Goal: Information Seeking & Learning: Check status

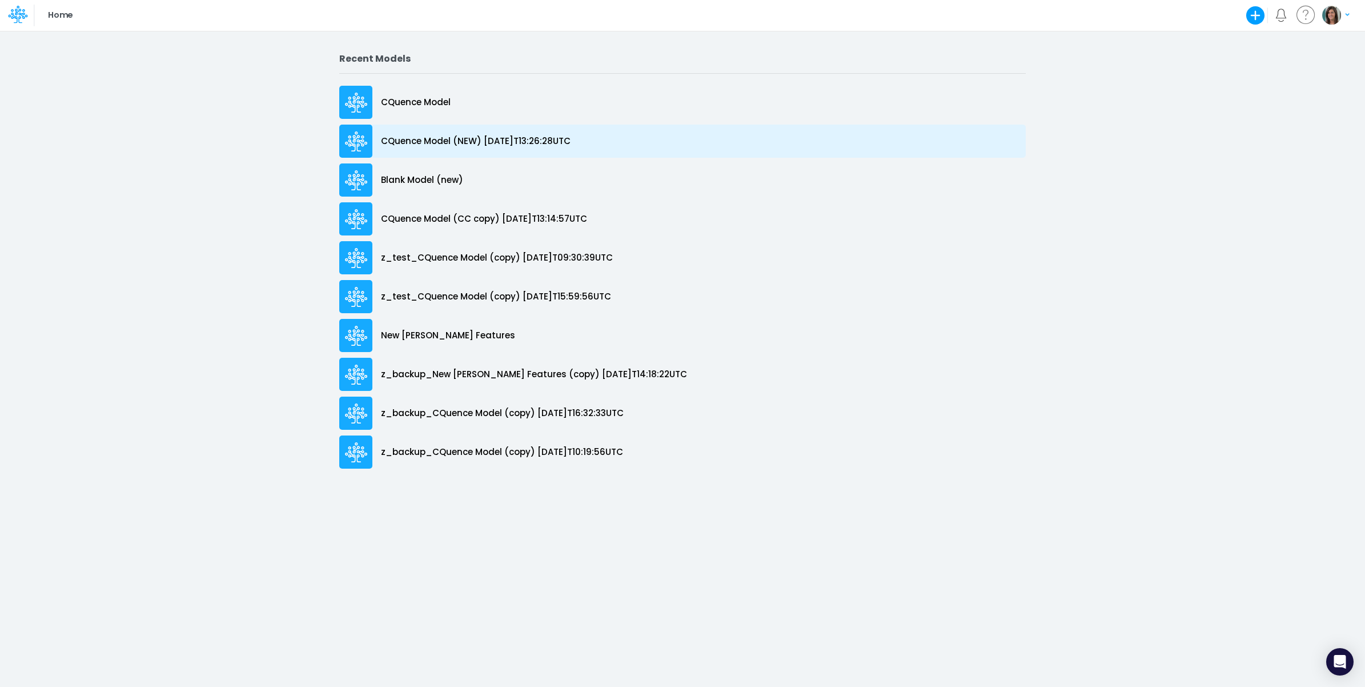
click at [451, 144] on p "CQuence Model (NEW) [DATE]T13:26:28UTC" at bounding box center [476, 141] width 190 height 13
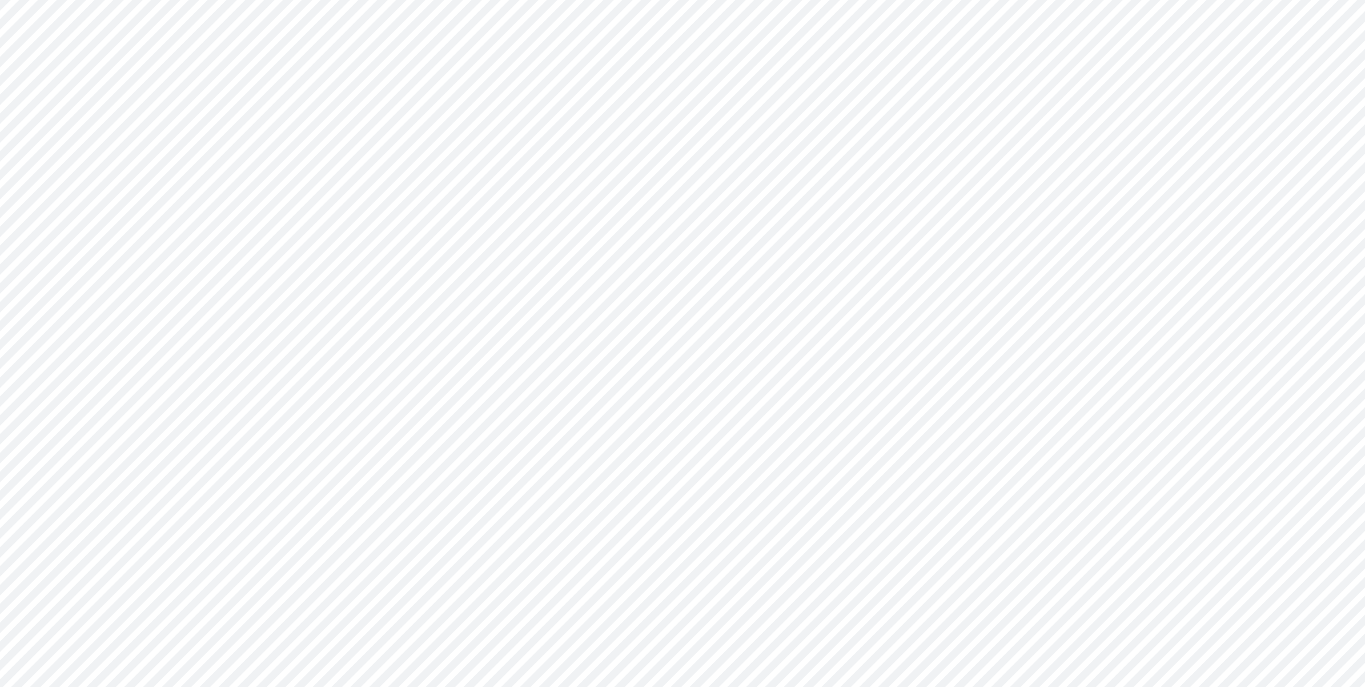
type input "Consolidated All by Month"
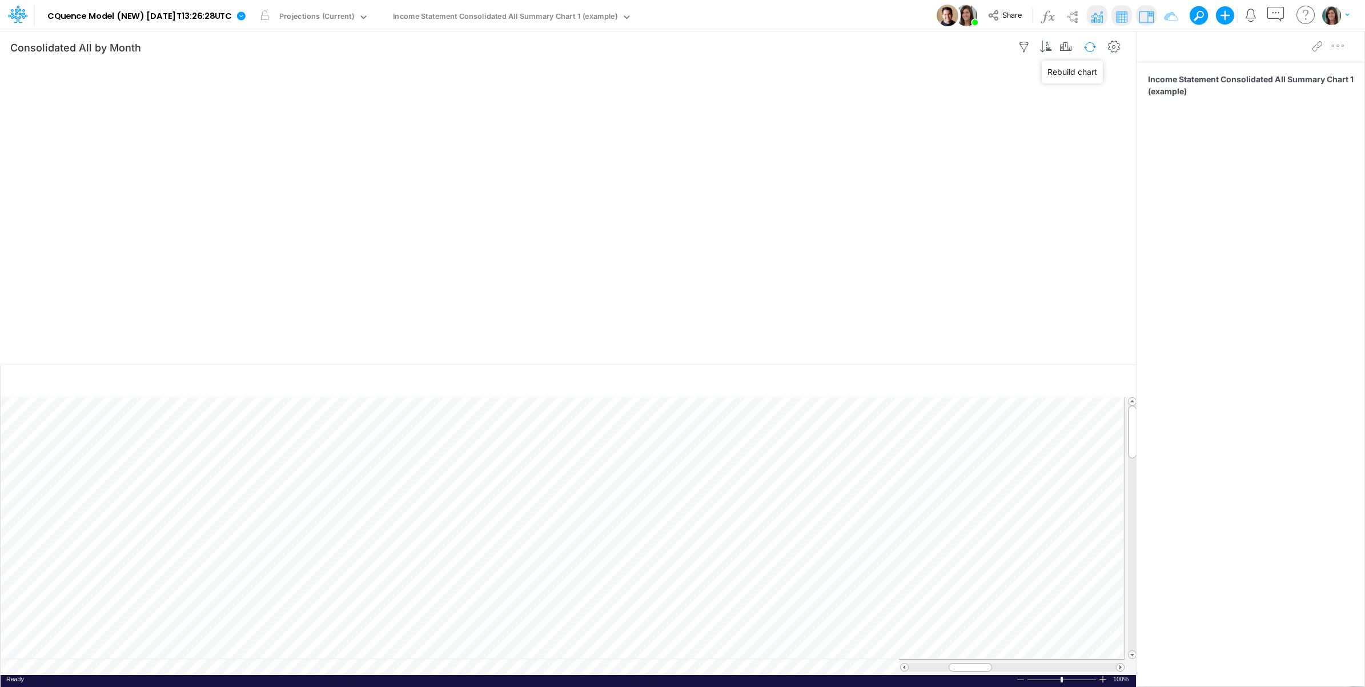
click at [1085, 45] on button "button" at bounding box center [1090, 47] width 27 height 20
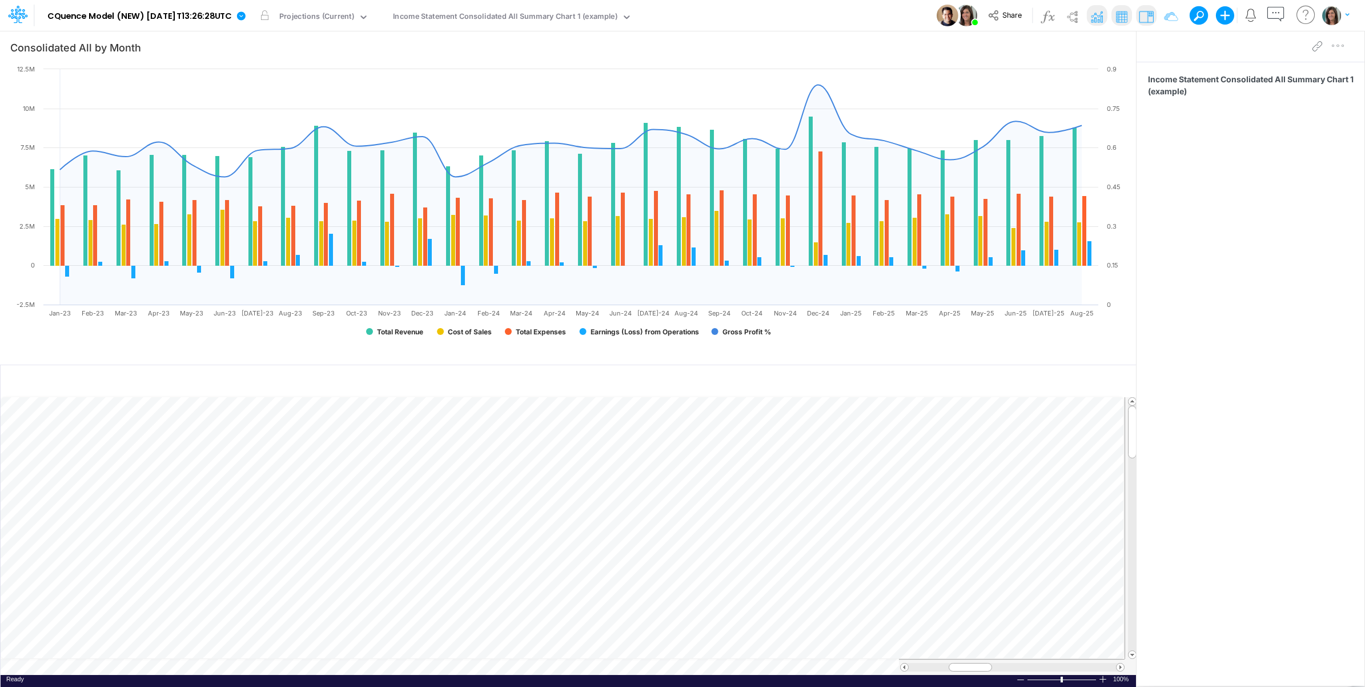
click at [798, 13] on div "Model CQuence Model (NEW) 2025-09-23T13:26:28UTC Edit model settings Duplicate …" at bounding box center [683, 15] width 1229 height 31
click at [800, 10] on div "Model CQuence Model (NEW) 2025-09-23T13:26:28UTC Edit model settings Duplicate …" at bounding box center [683, 15] width 1229 height 31
click at [1001, 11] on button "Share" at bounding box center [1005, 16] width 47 height 18
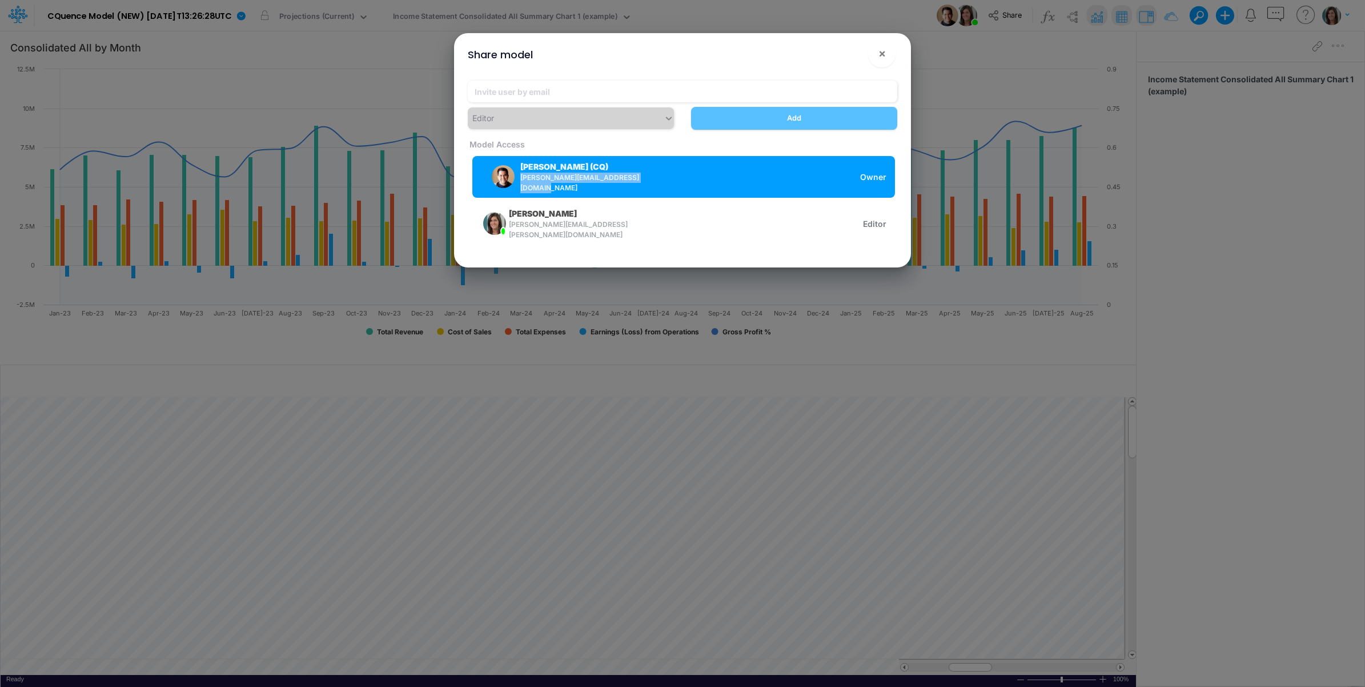
drag, startPoint x: 660, startPoint y: 180, endPoint x: 518, endPoint y: 180, distance: 142.2
click at [518, 180] on div "Leandro Castro (CQ) leandro.castro+cquence@logica.cloud Owner" at bounding box center [683, 177] width 423 height 42
drag, startPoint x: 518, startPoint y: 180, endPoint x: 571, endPoint y: 181, distance: 53.1
copy span "leandro.castro+cquence@logica.cloud"
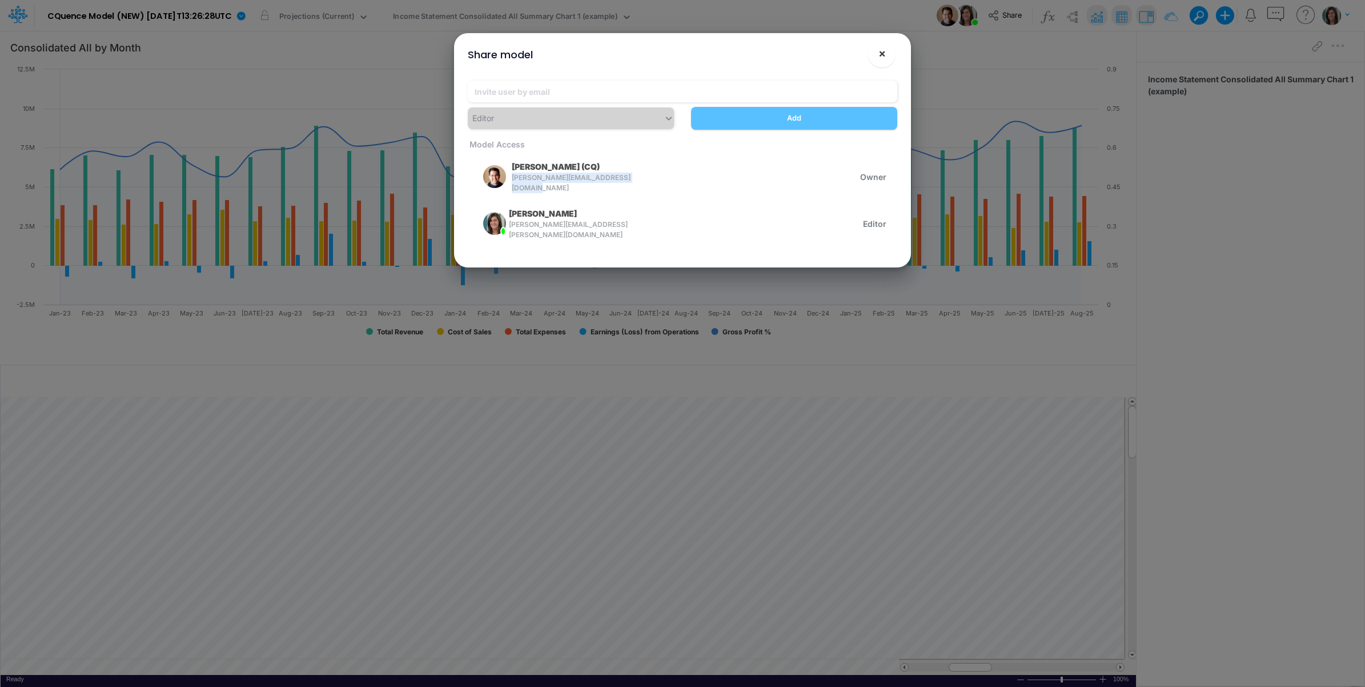
click at [884, 58] on span "×" at bounding box center [881, 53] width 7 height 14
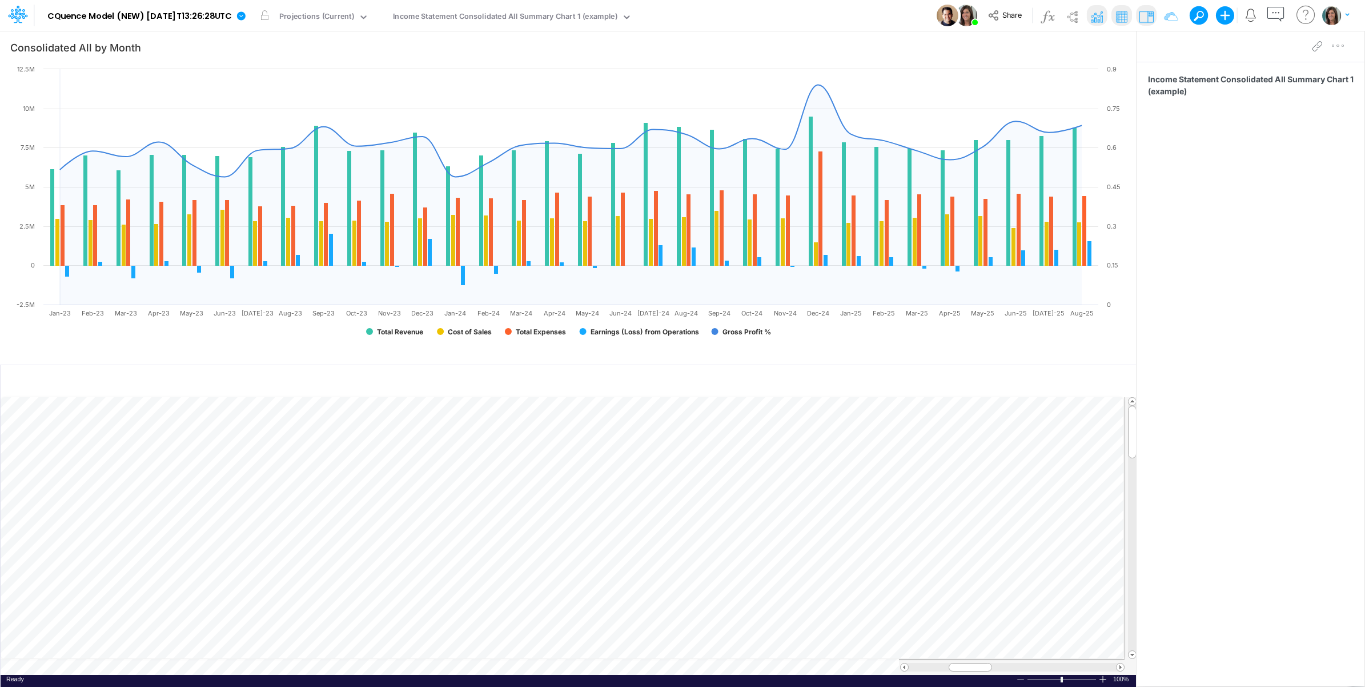
click at [845, 19] on div "Model CQuence Model (NEW) 2025-09-23T13:26:28UTC Edit model settings Duplicate …" at bounding box center [683, 15] width 1229 height 31
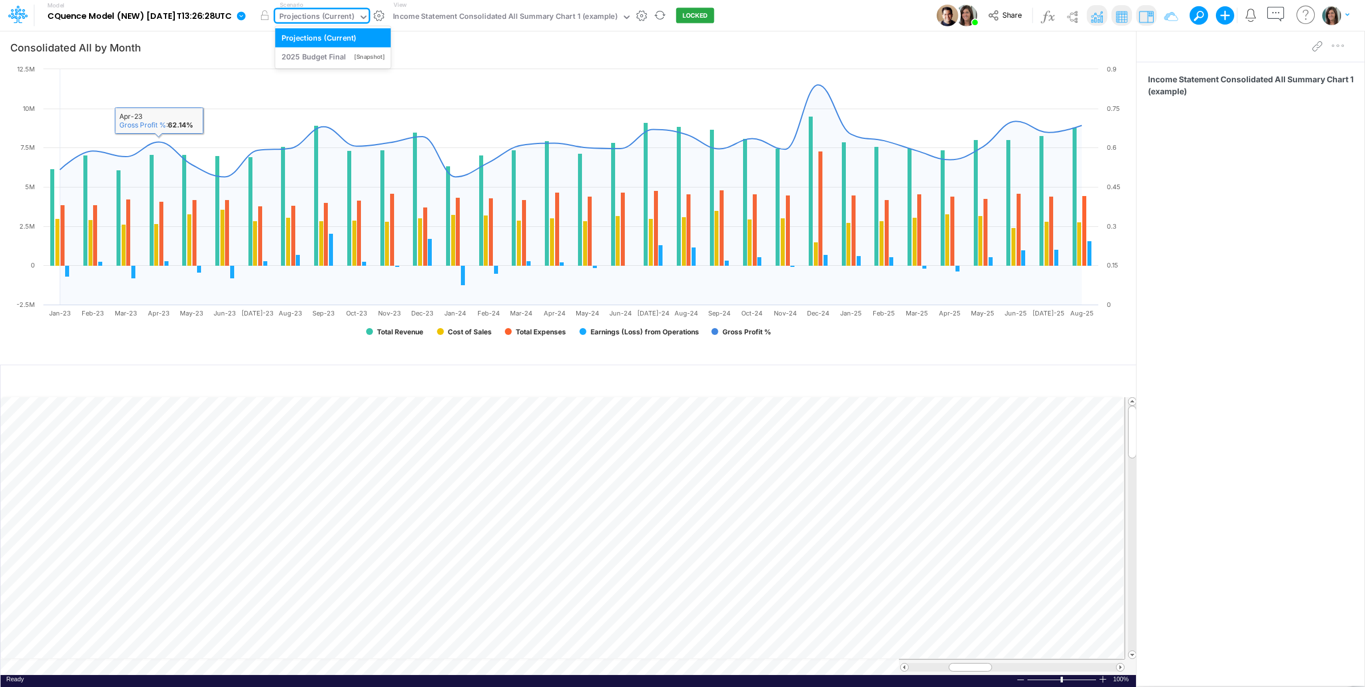
click at [327, 11] on div "Projections (Current)" at bounding box center [316, 17] width 83 height 17
click at [330, 60] on div "2025 Budget Final" at bounding box center [314, 56] width 65 height 11
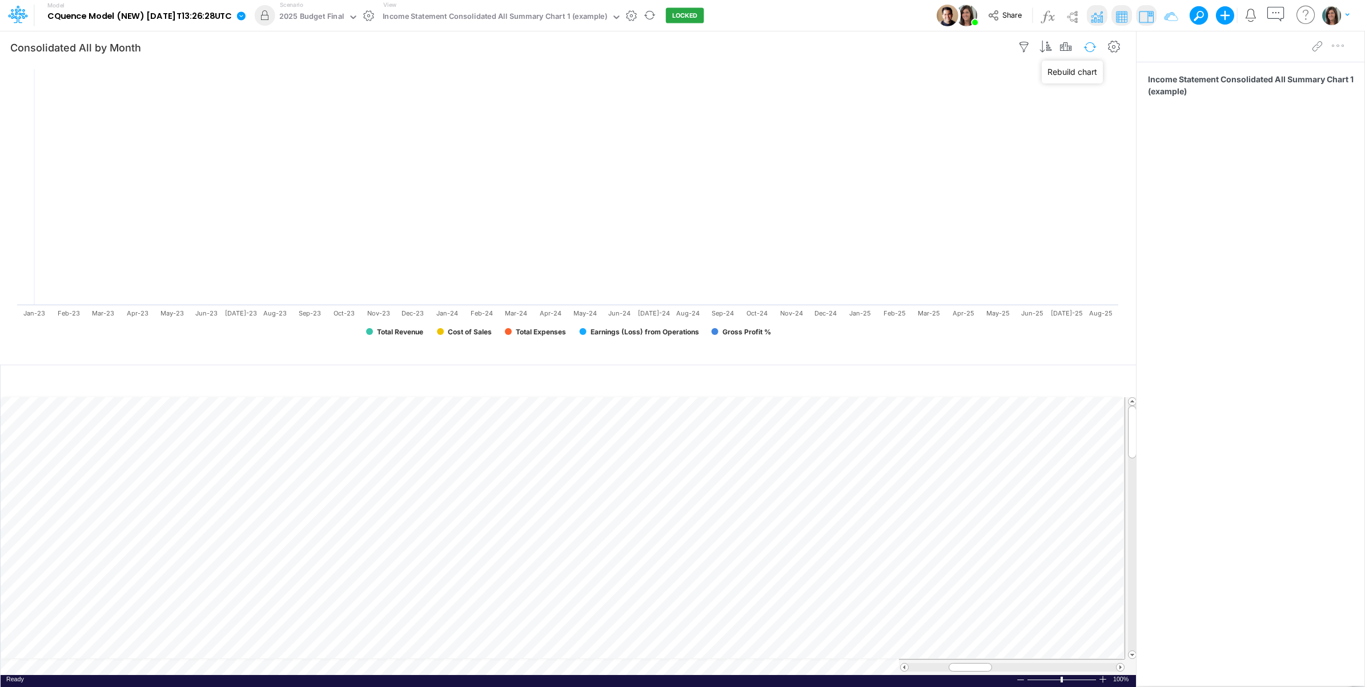
click at [1086, 43] on button "button" at bounding box center [1090, 47] width 27 height 20
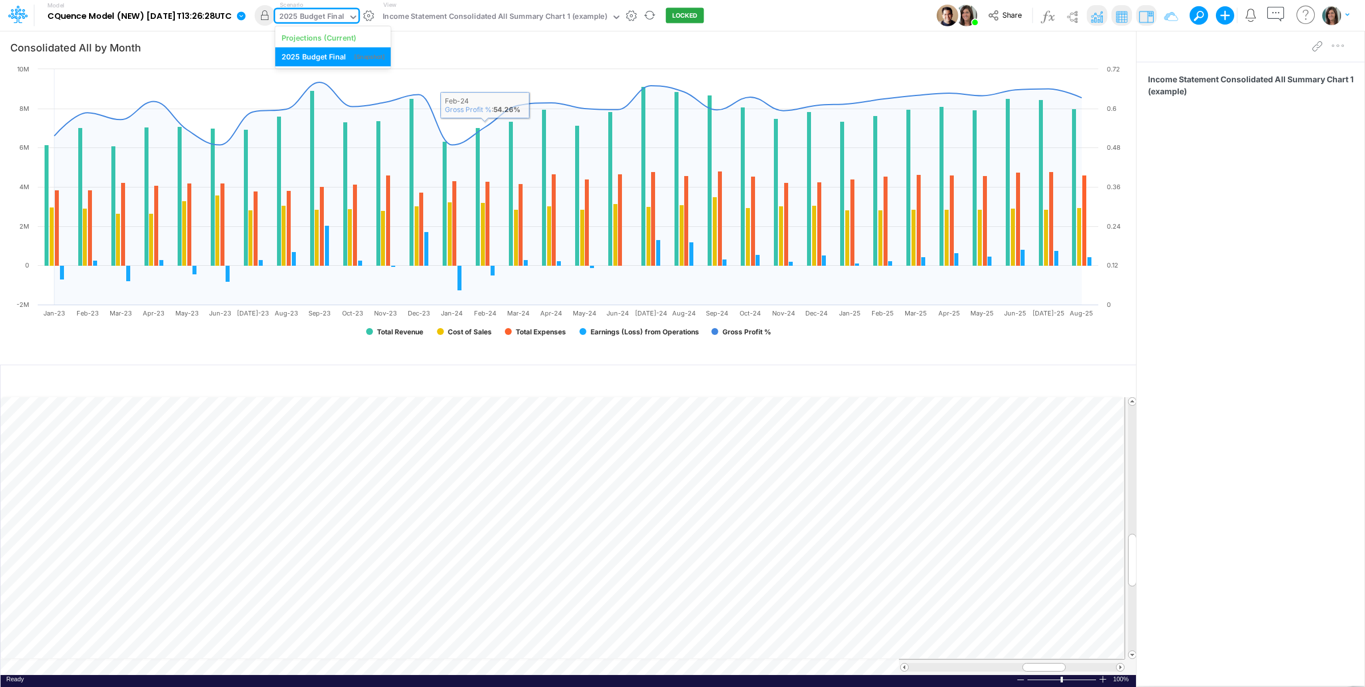
click at [332, 13] on div "2025 Budget Final" at bounding box center [311, 17] width 65 height 13
click at [337, 33] on div "Projections (Current)" at bounding box center [319, 37] width 75 height 11
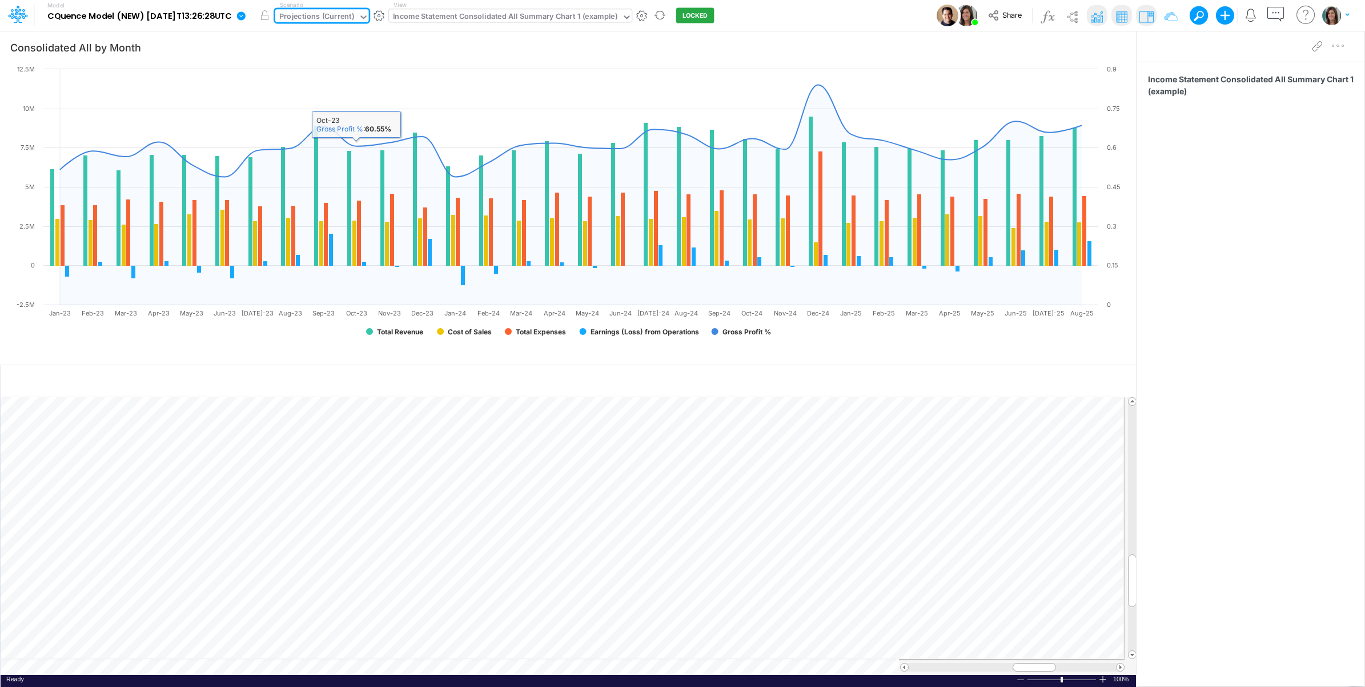
click at [537, 13] on div "Income Statement Consolidated All Summary Chart 1 (example)" at bounding box center [505, 17] width 224 height 13
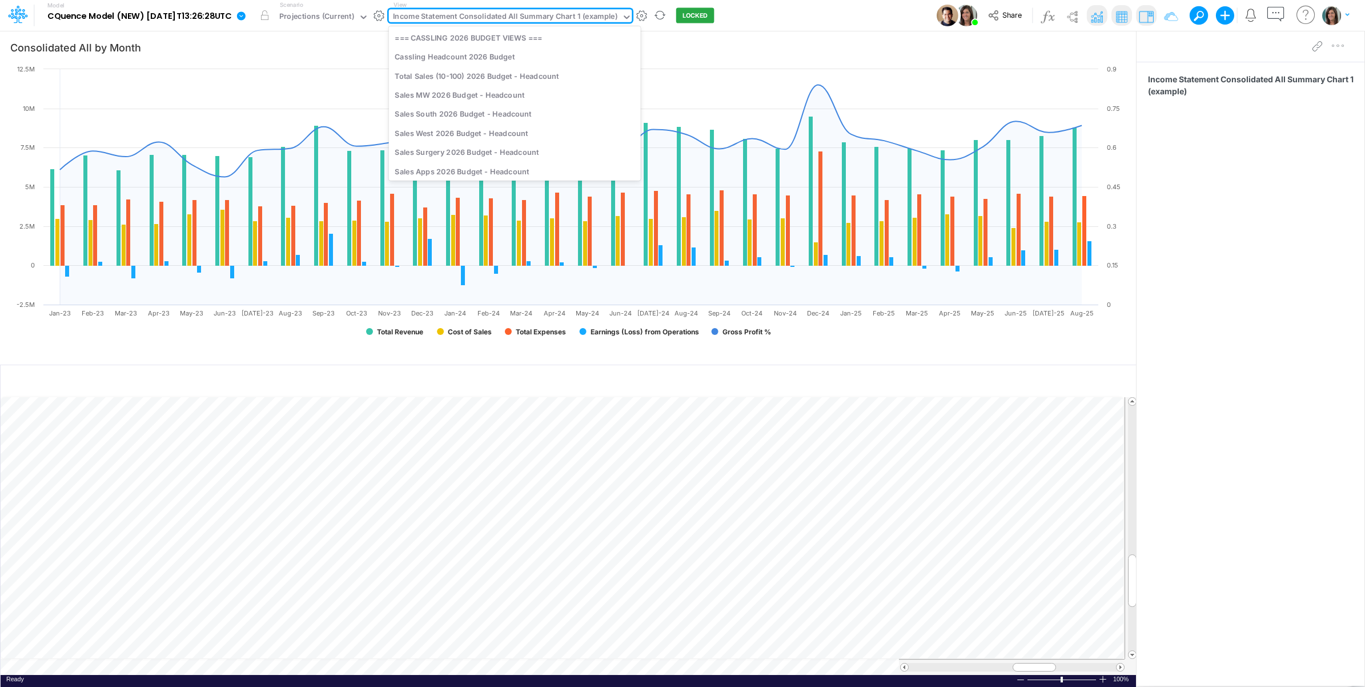
scroll to position [1849, 0]
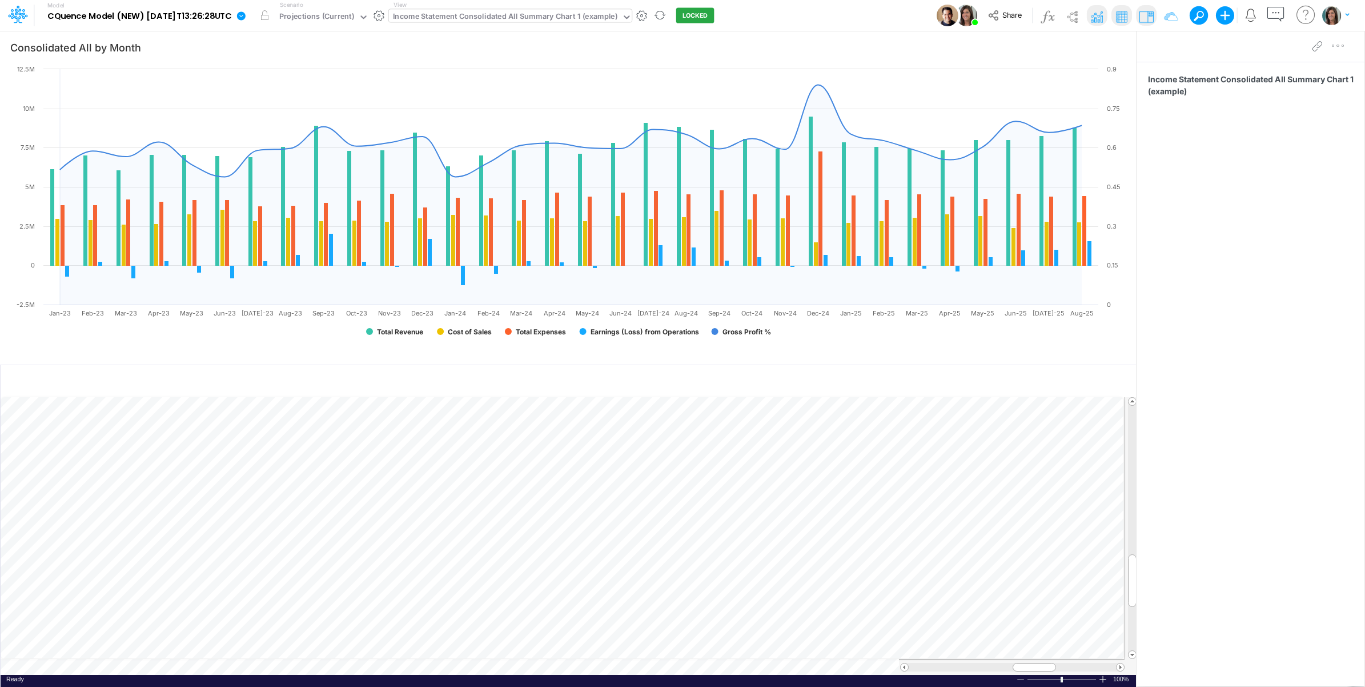
click at [511, 13] on div "Income Statement Consolidated All Summary Chart 1 (example)" at bounding box center [505, 17] width 224 height 13
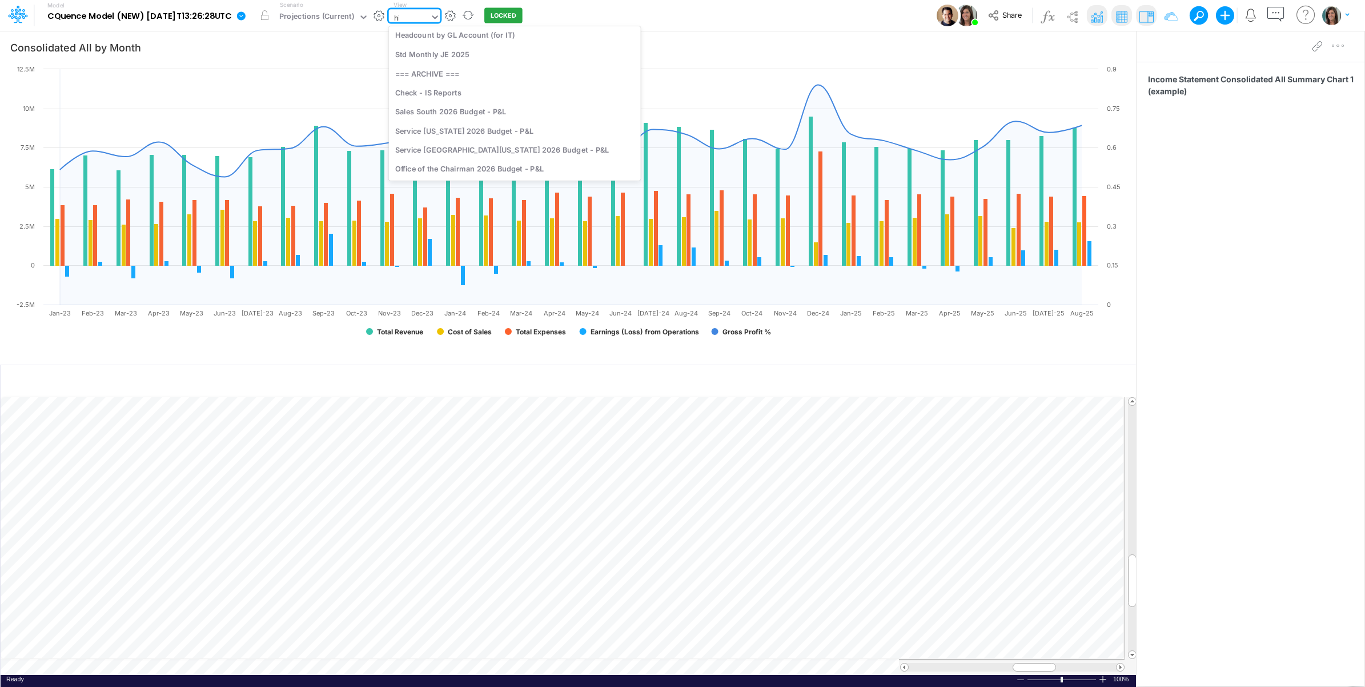
scroll to position [0, 0]
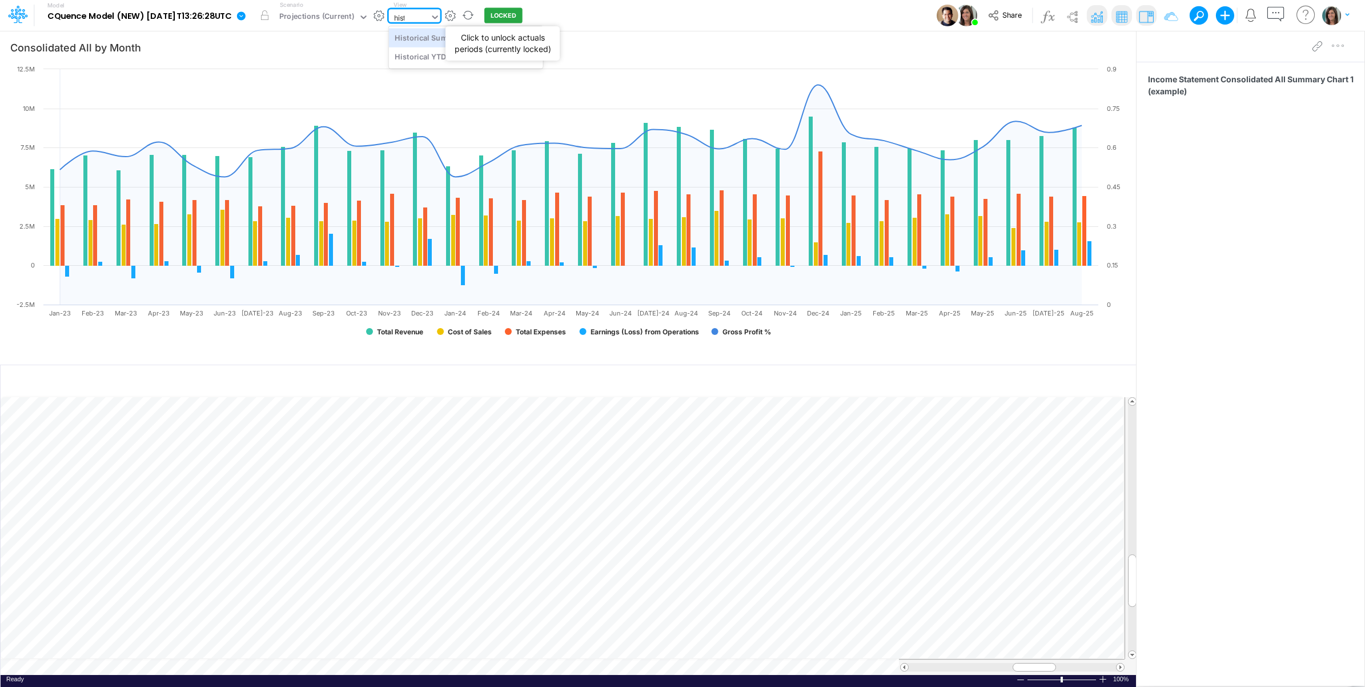
type input "histo"
click at [476, 35] on div "Historical Summary" at bounding box center [466, 37] width 154 height 19
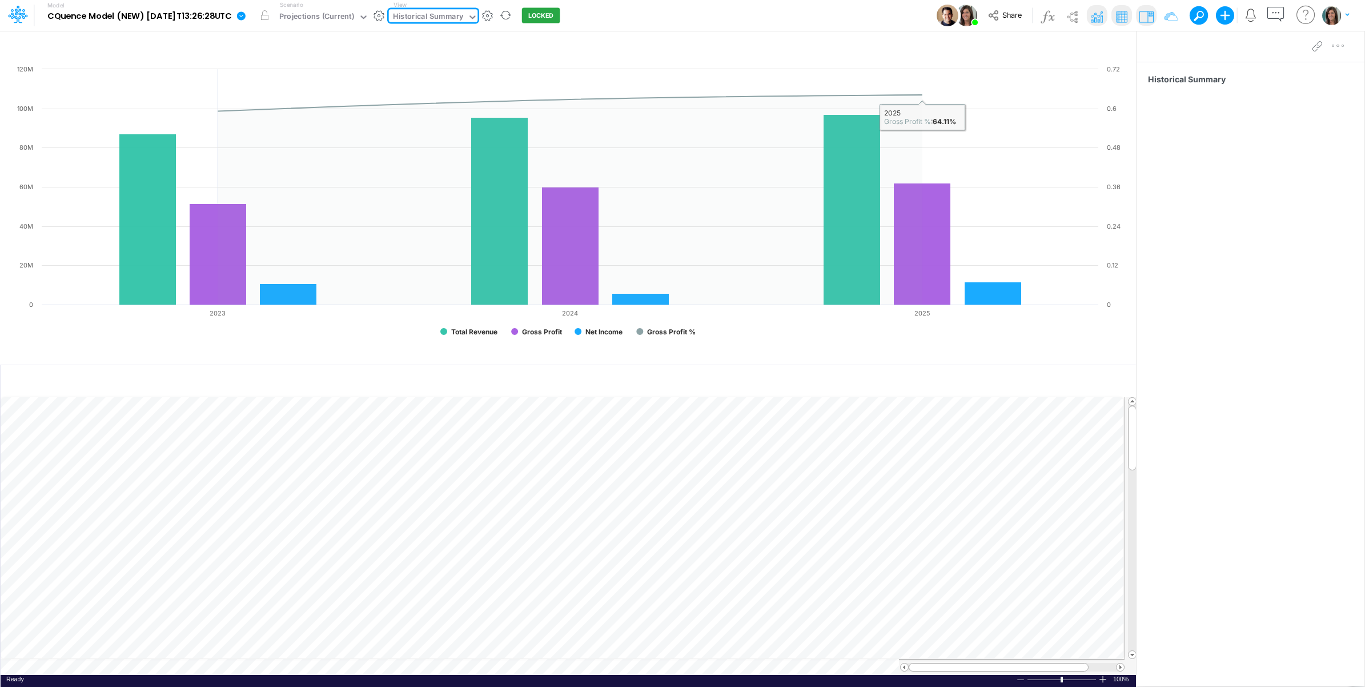
click at [1094, 18] on img at bounding box center [1096, 16] width 18 height 18
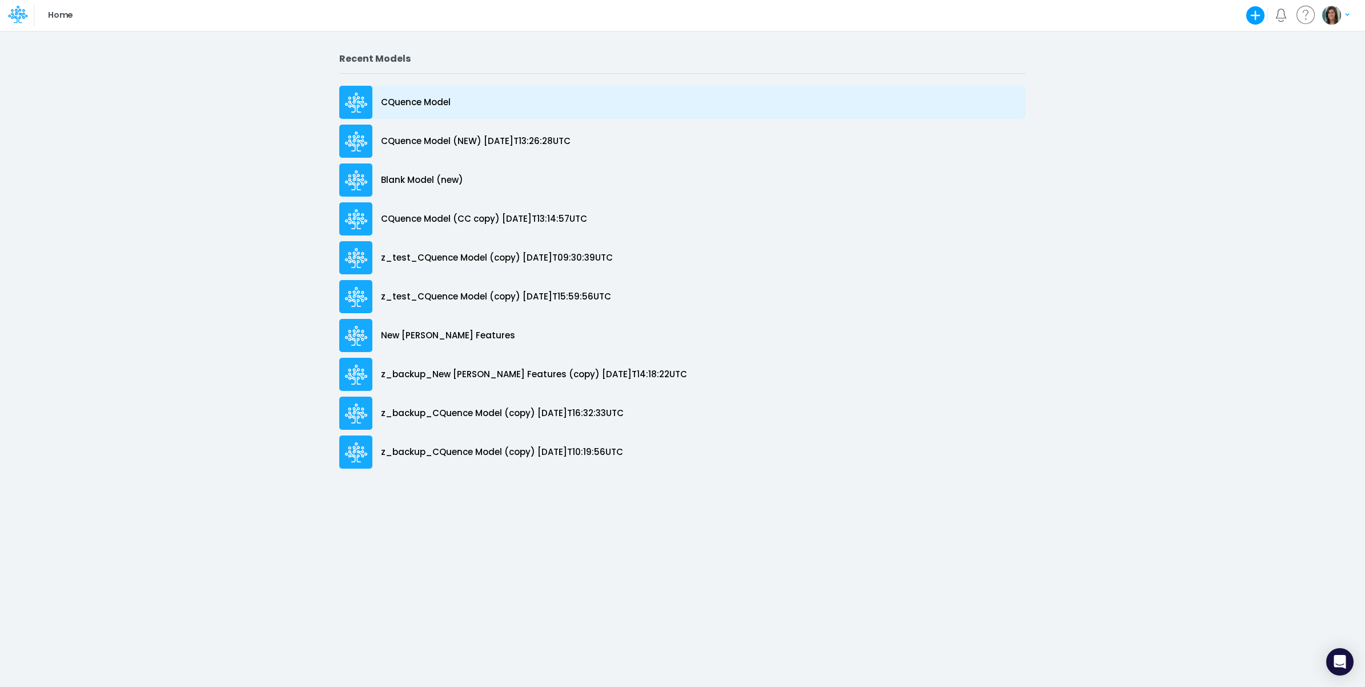
click at [497, 99] on div "CQuence Model" at bounding box center [682, 102] width 687 height 33
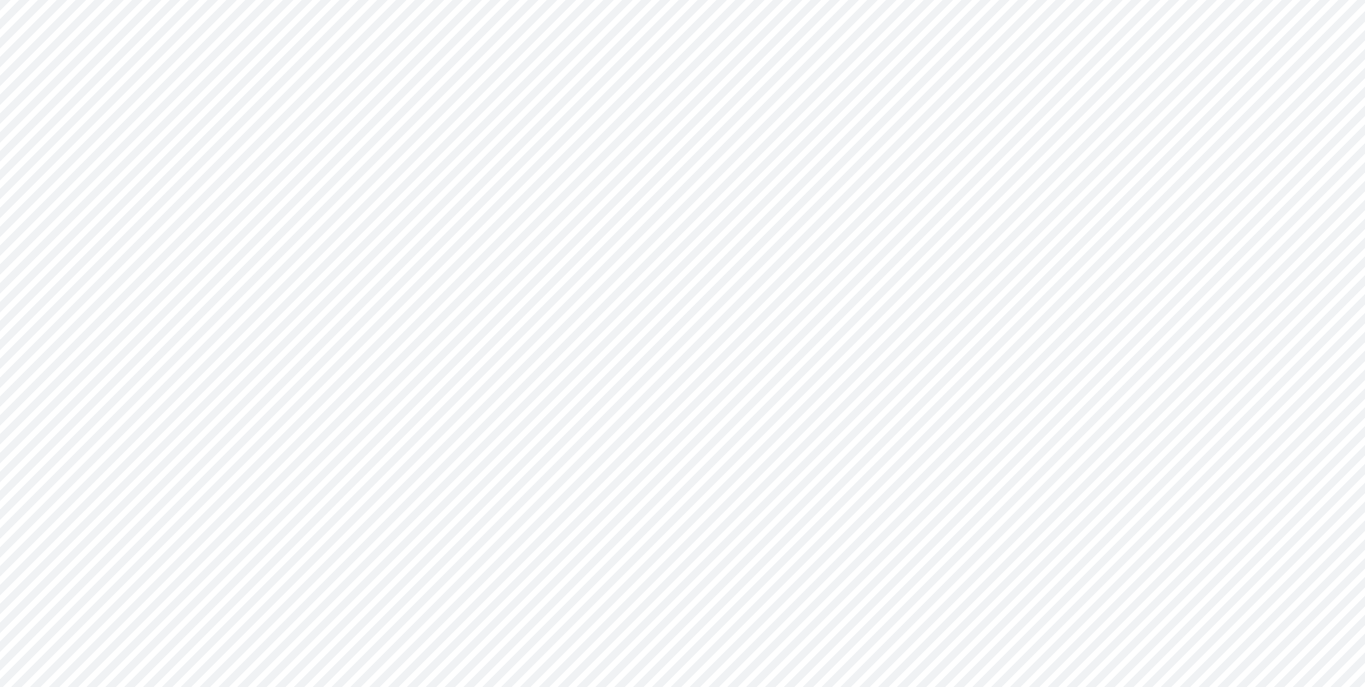
type input "Consolidated All by Month"
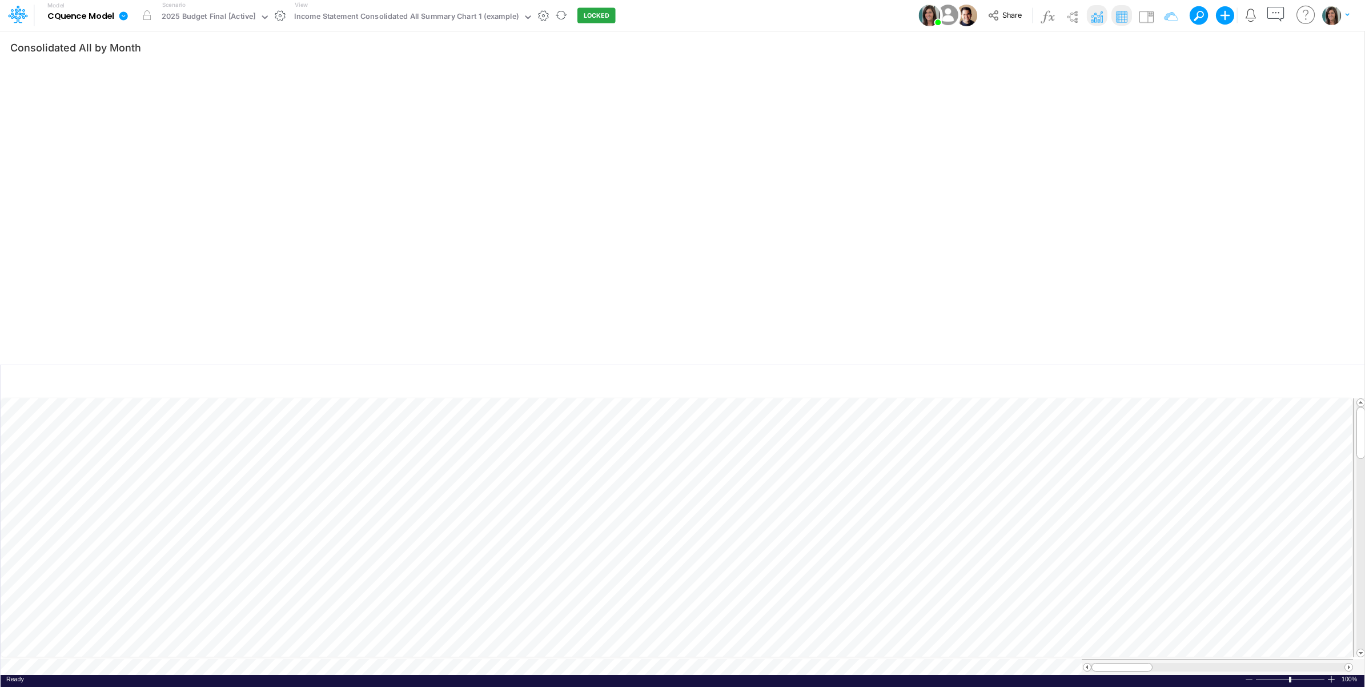
click at [123, 15] on icon at bounding box center [123, 16] width 10 height 10
click at [170, 118] on button "View model info" at bounding box center [181, 119] width 122 height 18
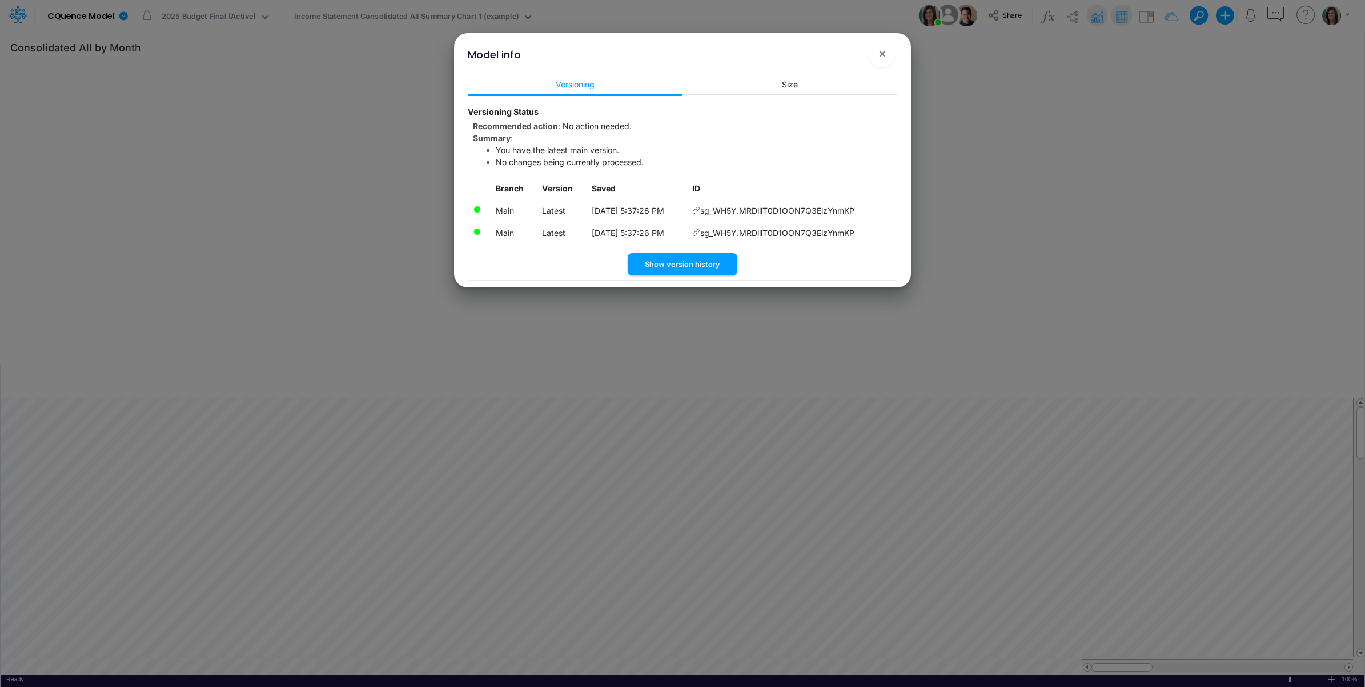
click at [701, 250] on div "Branch Version Saved ID Main Latest [DATE] 5:37:26 PM sg_WH5Y.MRDlllT0D1OON7Q3E…" at bounding box center [683, 215] width 430 height 75
click at [698, 263] on button "Show version history" at bounding box center [683, 264] width 110 height 22
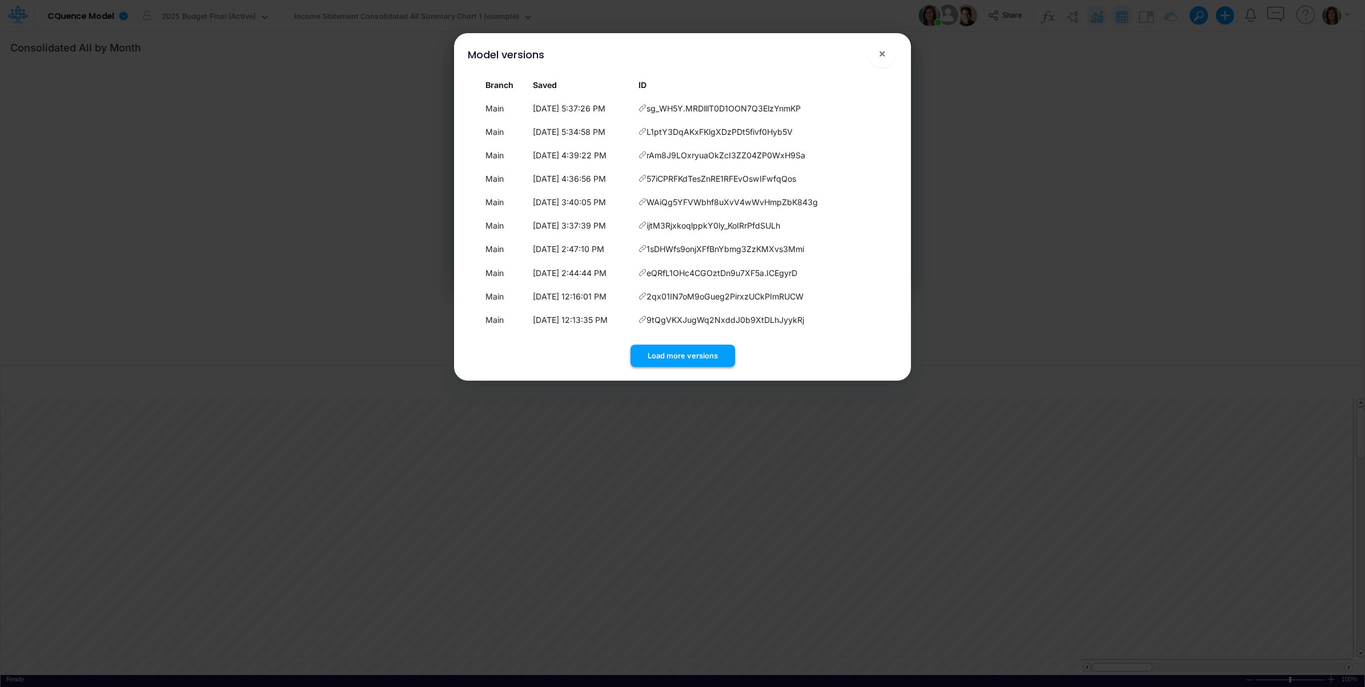
click at [687, 358] on button "Load more versions" at bounding box center [683, 355] width 105 height 22
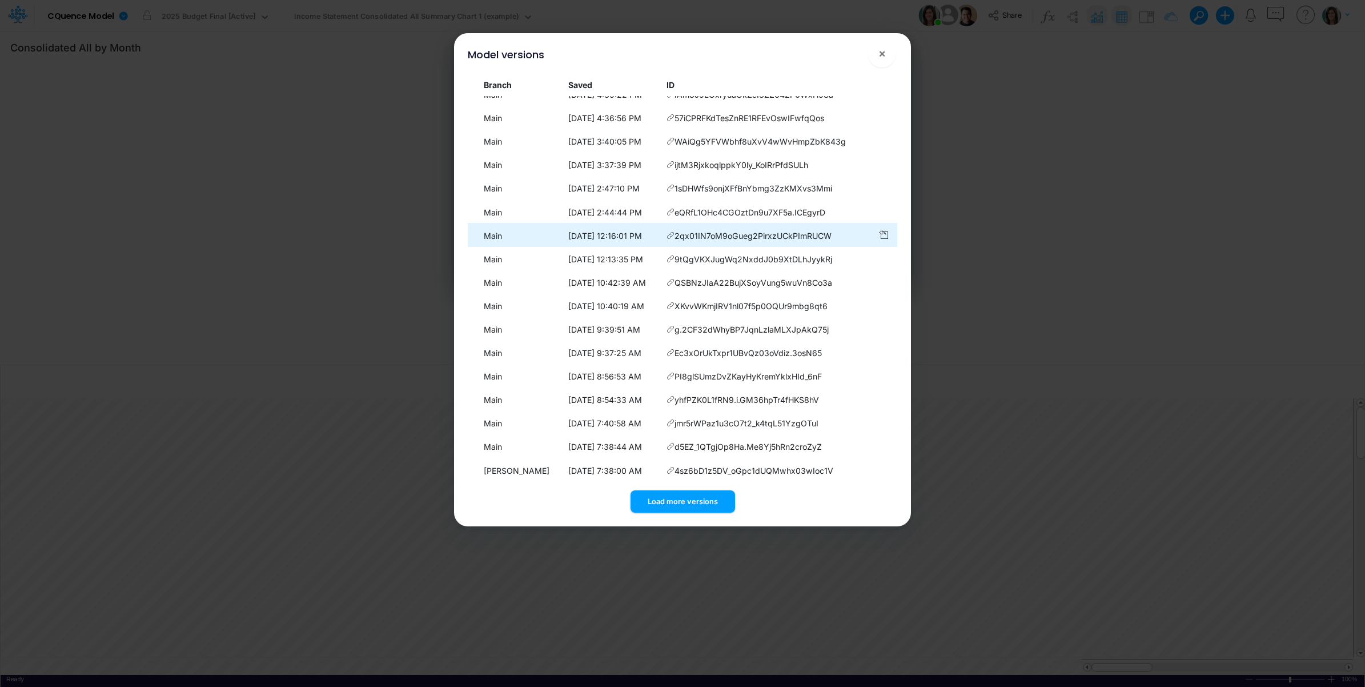
scroll to position [89, 0]
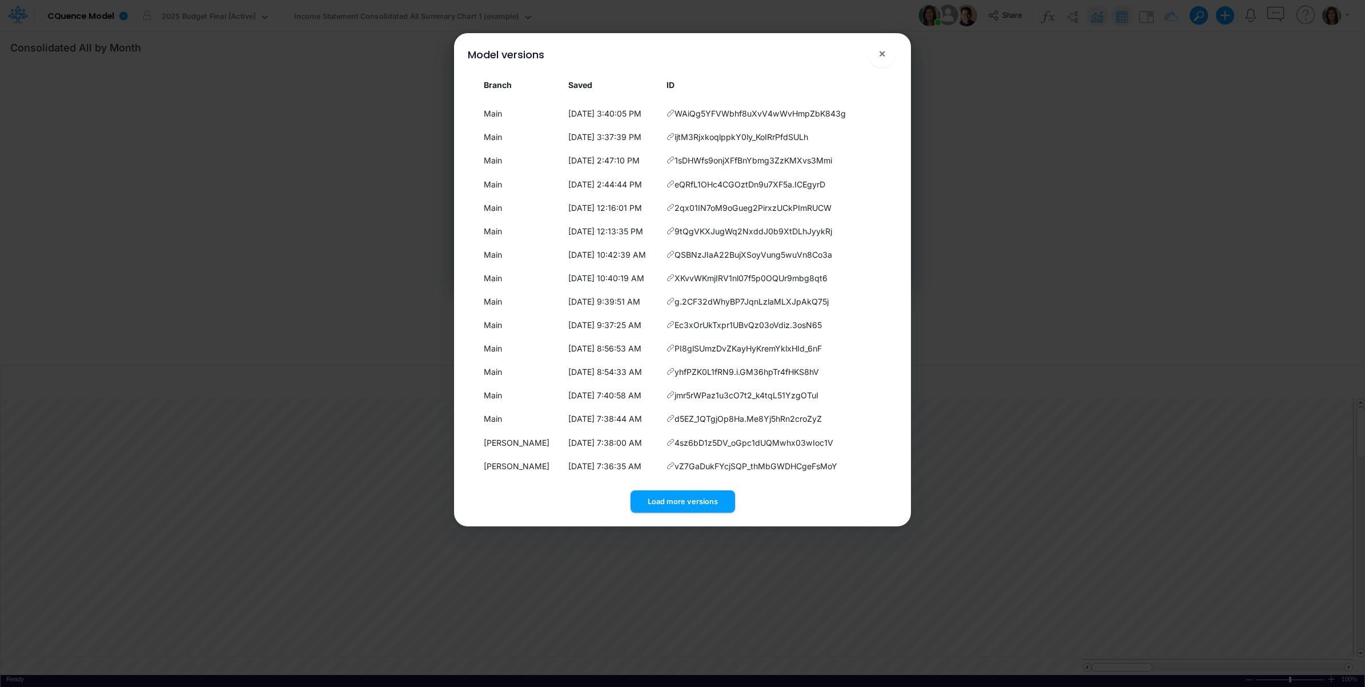
click at [683, 501] on button "Load more versions" at bounding box center [683, 501] width 105 height 22
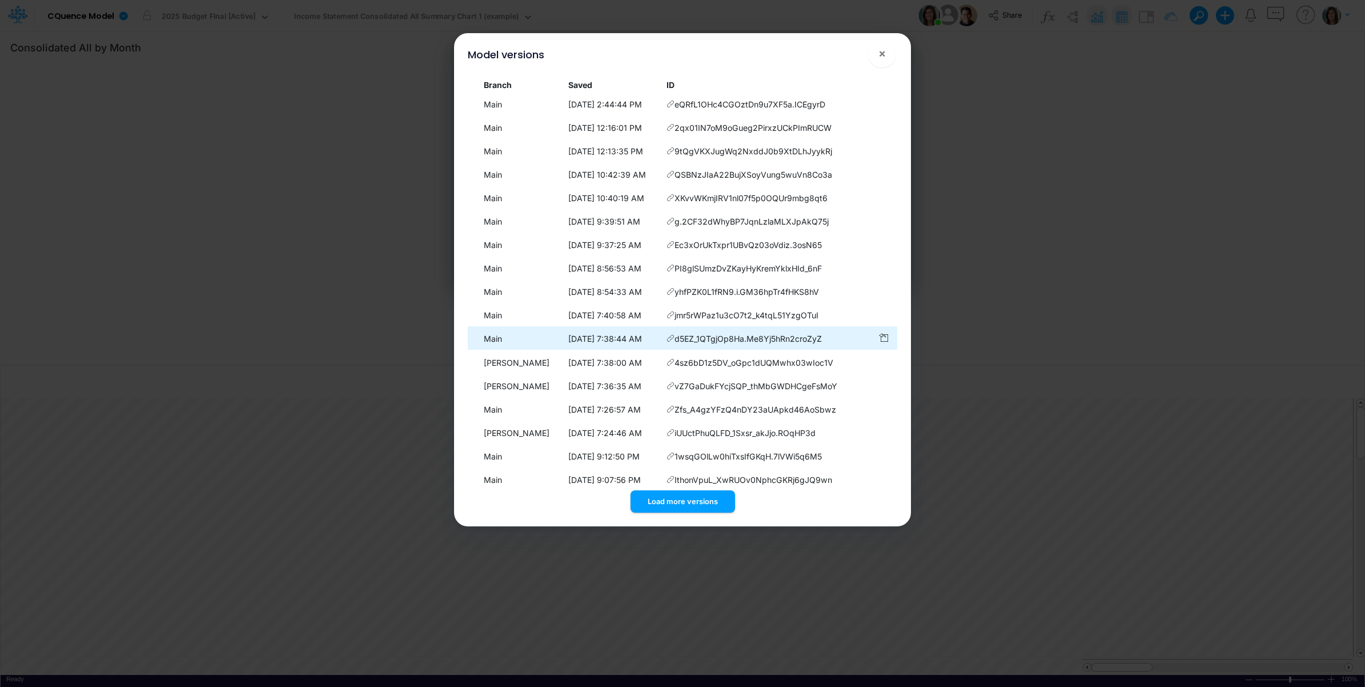
scroll to position [323, 0]
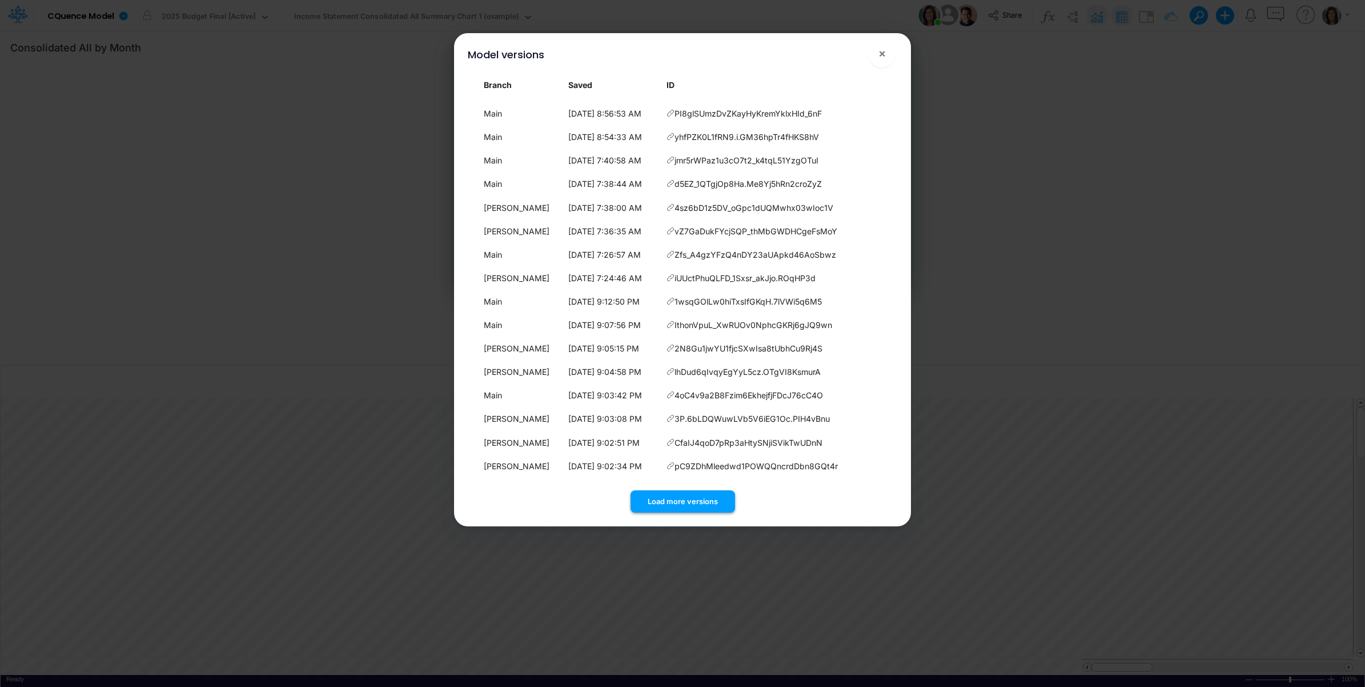
click at [698, 496] on button "Load more versions" at bounding box center [683, 501] width 105 height 22
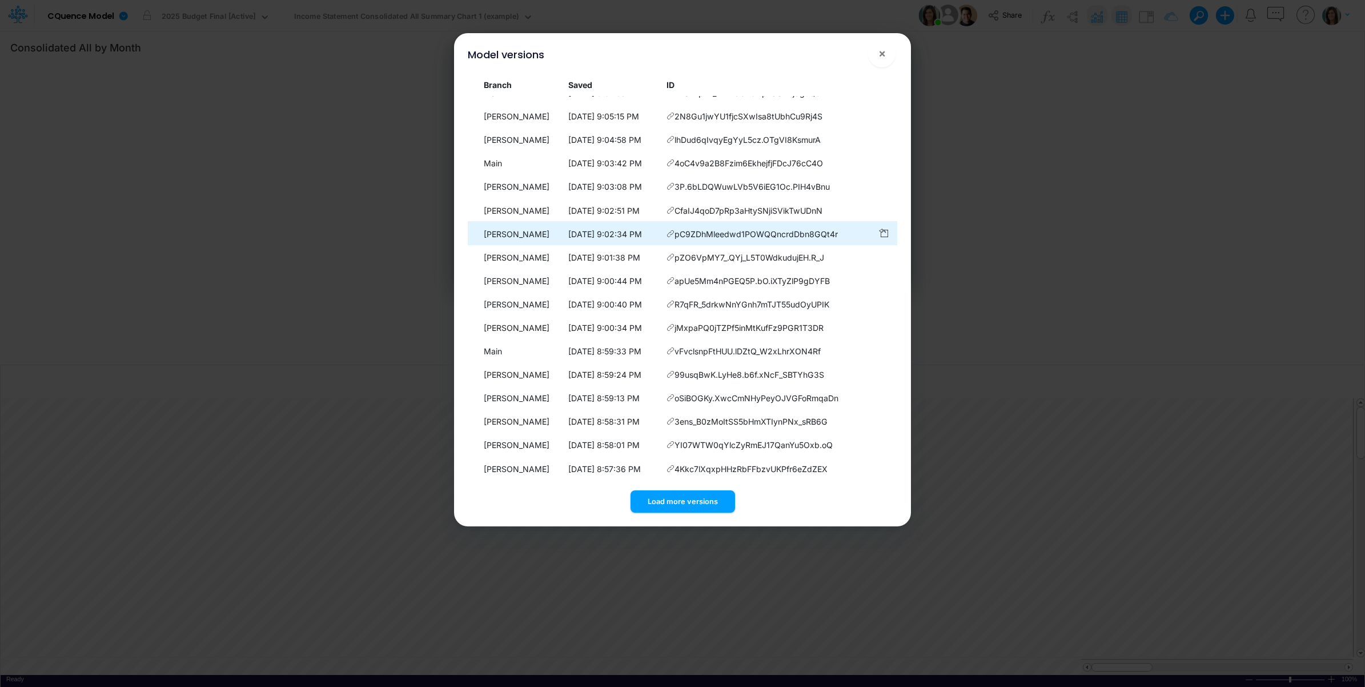
scroll to position [557, 0]
click at [877, 54] on button "×" at bounding box center [881, 53] width 27 height 27
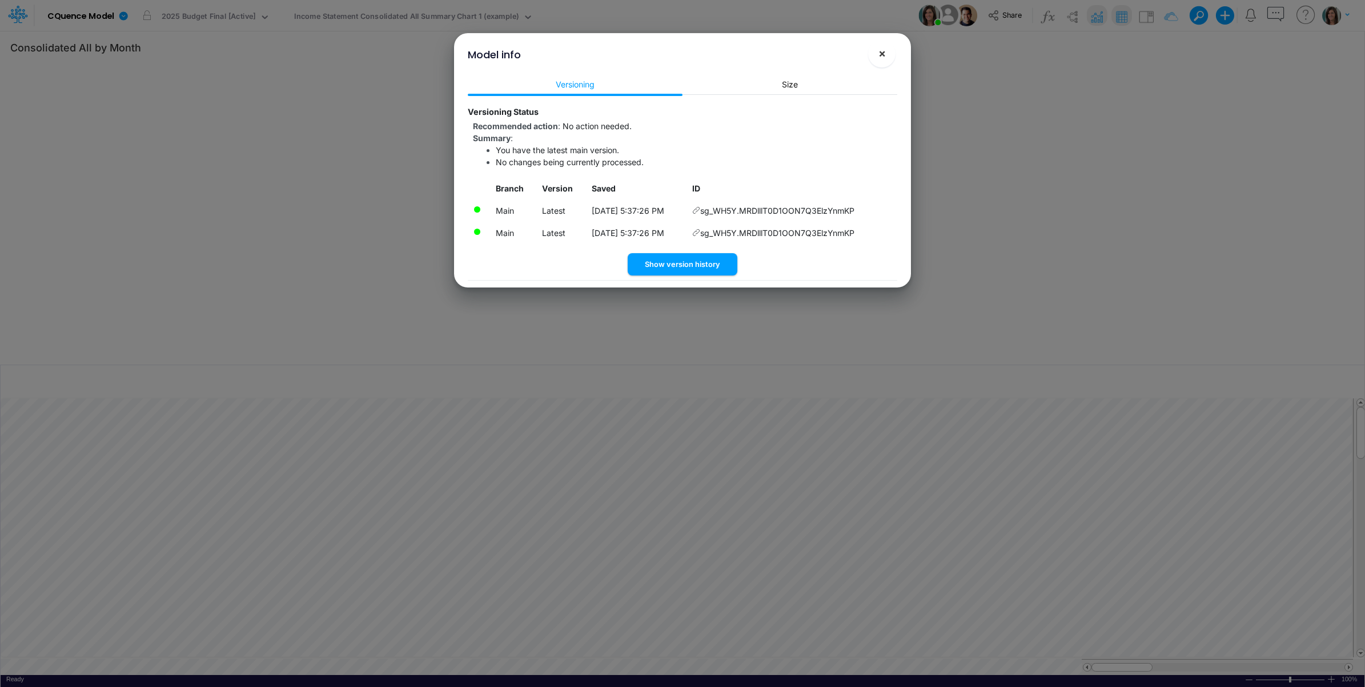
click at [878, 49] on span "×" at bounding box center [881, 53] width 7 height 14
